Goal: Information Seeking & Learning: Learn about a topic

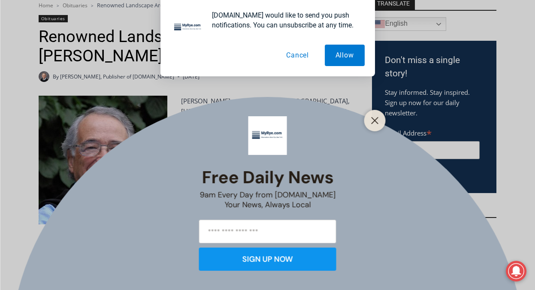
click at [299, 57] on button "Cancel" at bounding box center [297, 55] width 44 height 21
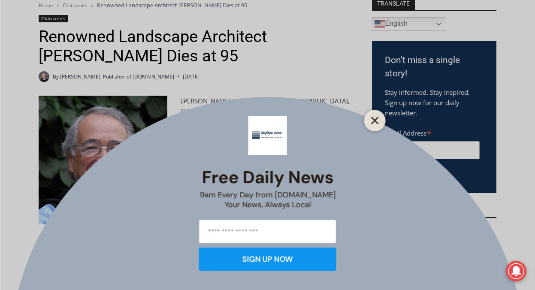
click at [378, 125] on button "Close" at bounding box center [375, 121] width 12 height 12
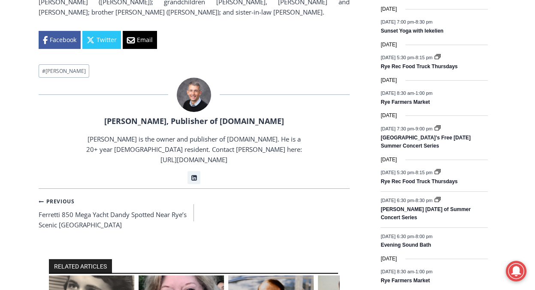
scroll to position [601, 0]
